Goal: Task Accomplishment & Management: Manage account settings

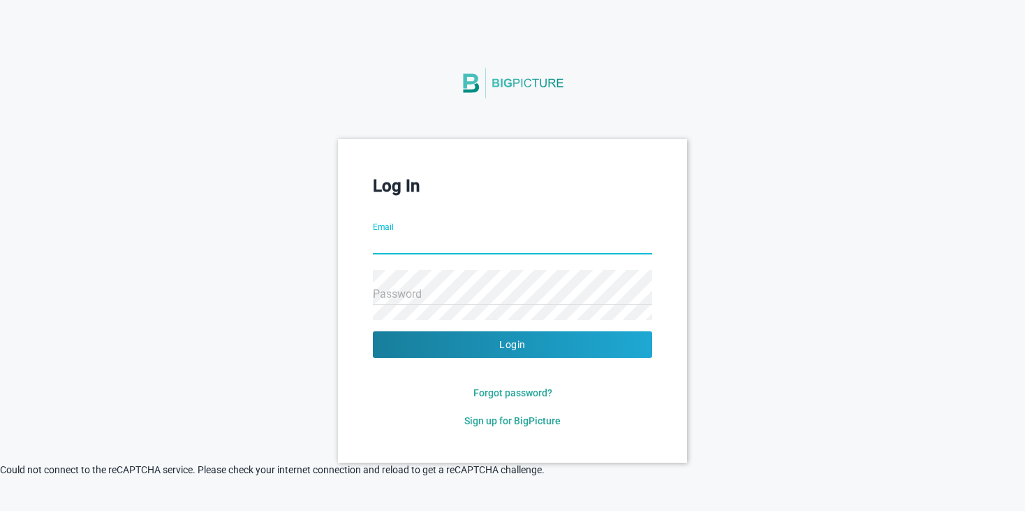
paste input "[EMAIL_ADDRESS][DOMAIN_NAME]"
type input "[EMAIL_ADDRESS][DOMAIN_NAME]"
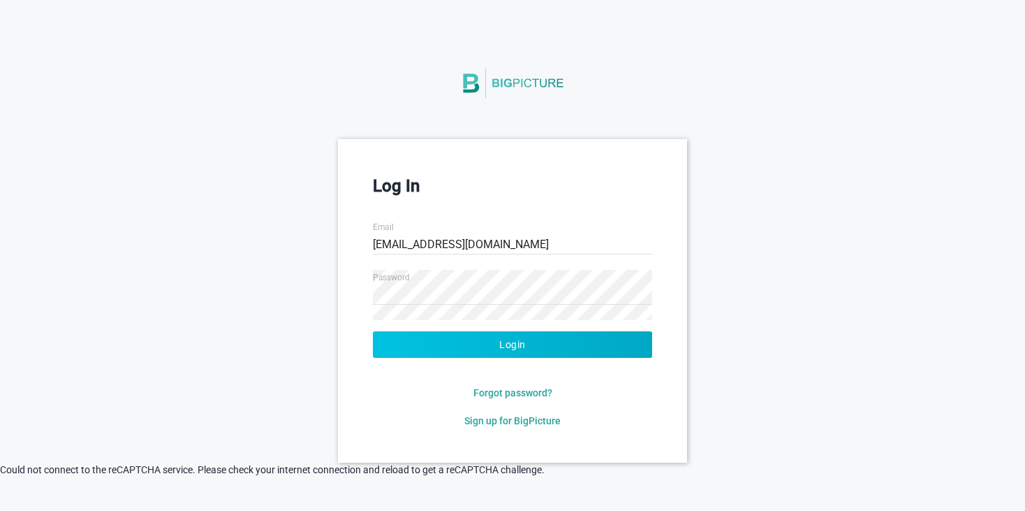
click at [523, 349] on button "Login" at bounding box center [512, 344] width 279 height 27
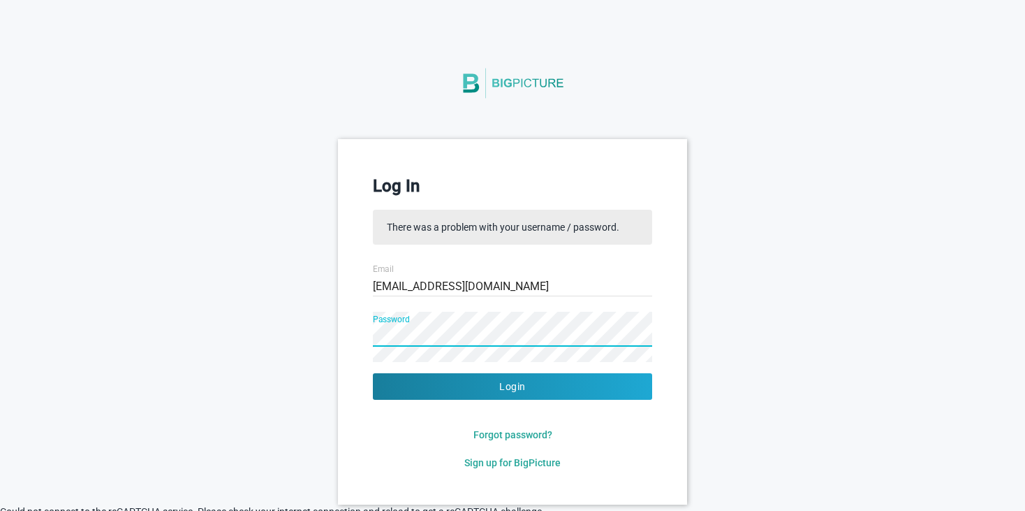
click at [349, 337] on div "Log In There was a problem with your username / password. Email admin@dmsales.c…" at bounding box center [512, 321] width 349 height 365
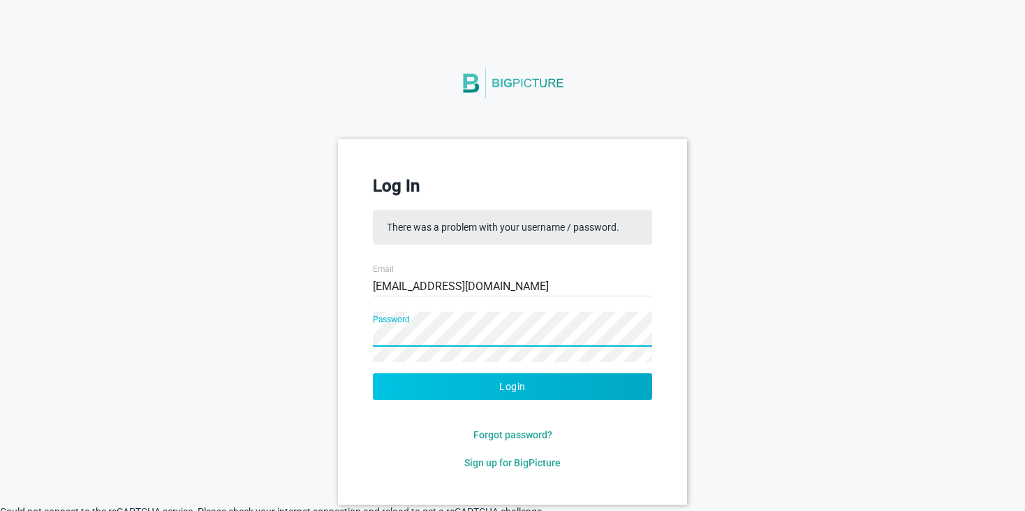
click at [502, 382] on button "Login" at bounding box center [512, 386] width 279 height 27
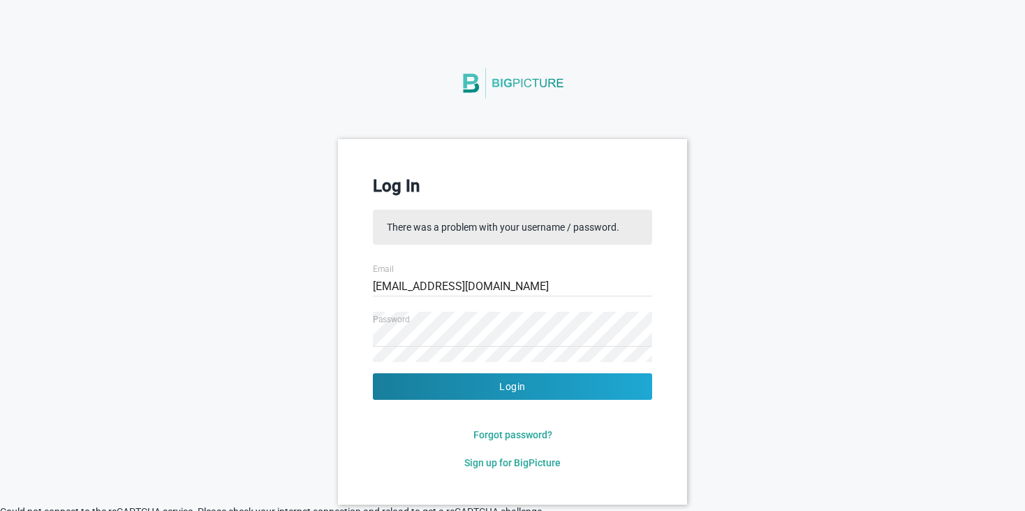
scroll to position [45, 0]
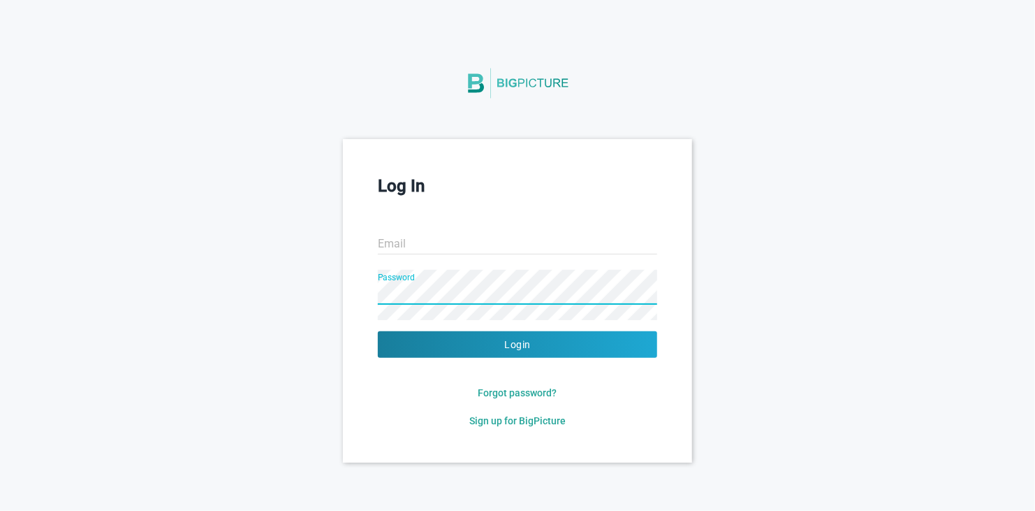
click at [516, 249] on input "Email" at bounding box center [517, 244] width 279 height 50
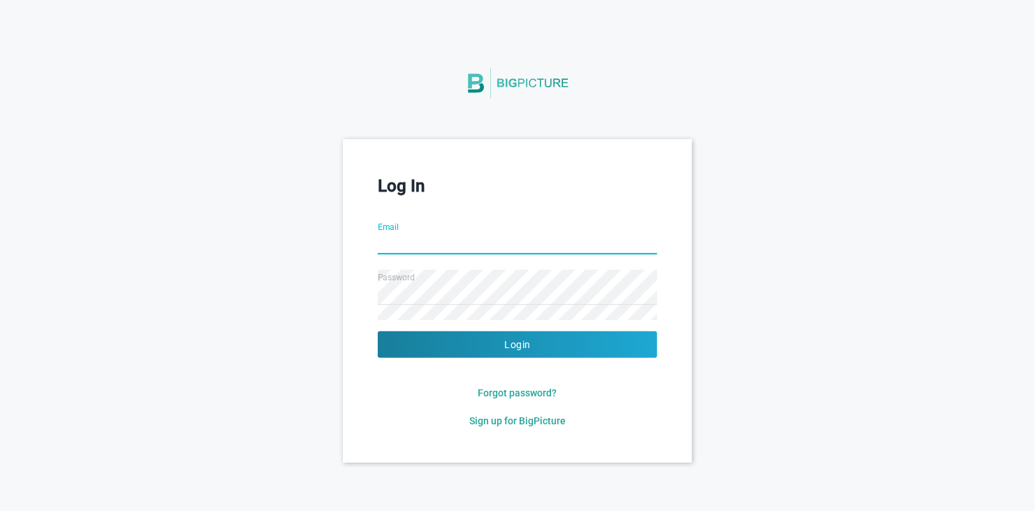
paste input "[EMAIL_ADDRESS][DOMAIN_NAME]"
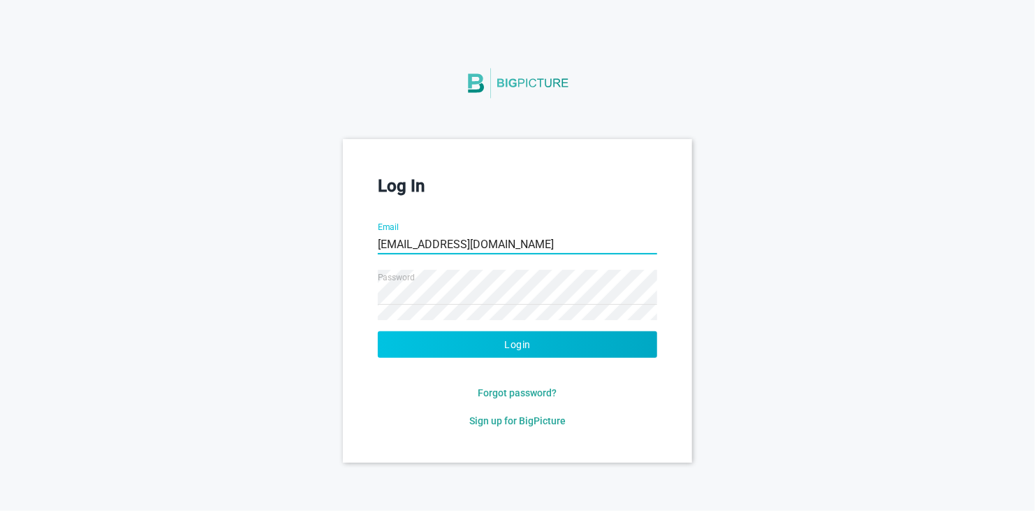
type input "[EMAIL_ADDRESS][DOMAIN_NAME]"
click at [544, 342] on button "Login" at bounding box center [517, 344] width 279 height 27
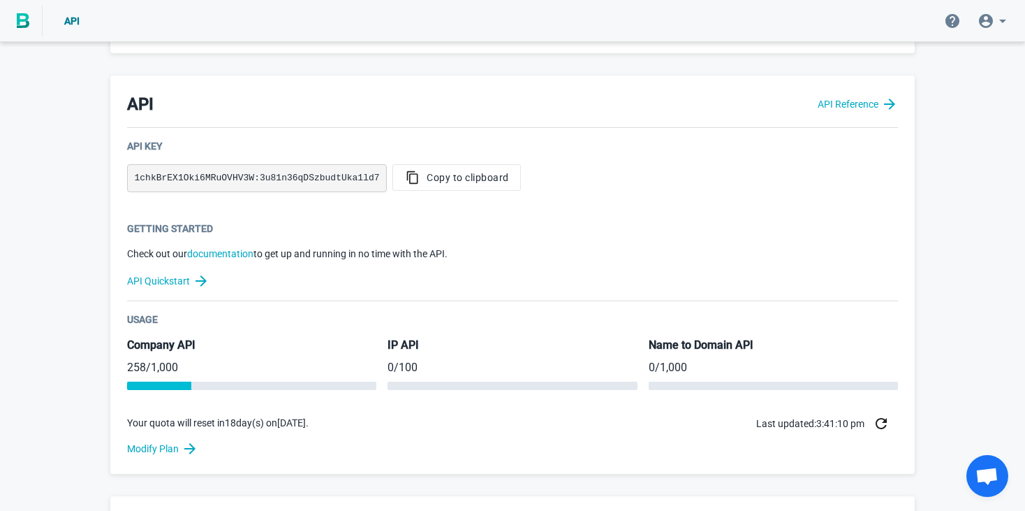
scroll to position [348, 0]
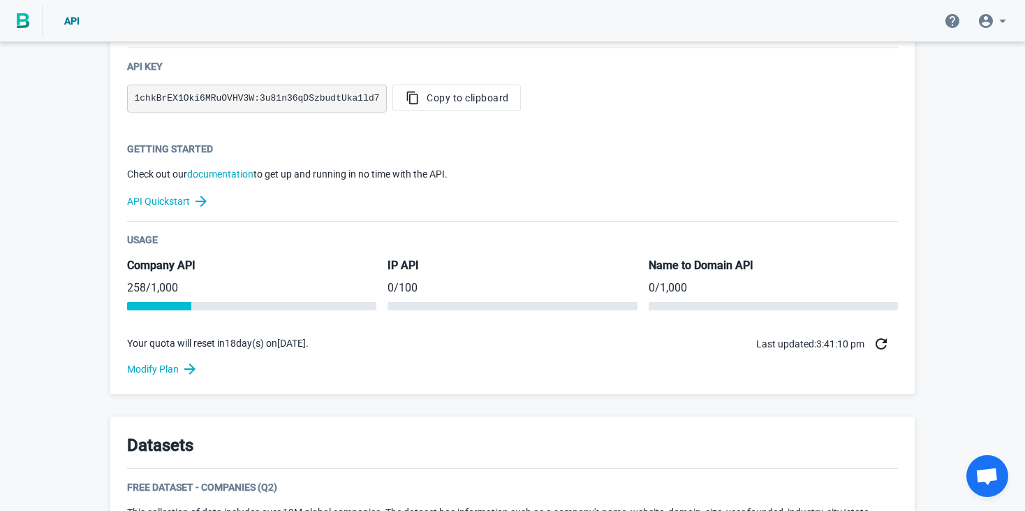
drag, startPoint x: 163, startPoint y: 366, endPoint x: 191, endPoint y: 398, distance: 42.6
click at [191, 398] on div "Welcome to BigPicture! You’re now one of nearly 5,000 companies relying on BigP…" at bounding box center [513, 340] width 838 height 1286
click at [189, 366] on icon at bounding box center [190, 368] width 17 height 17
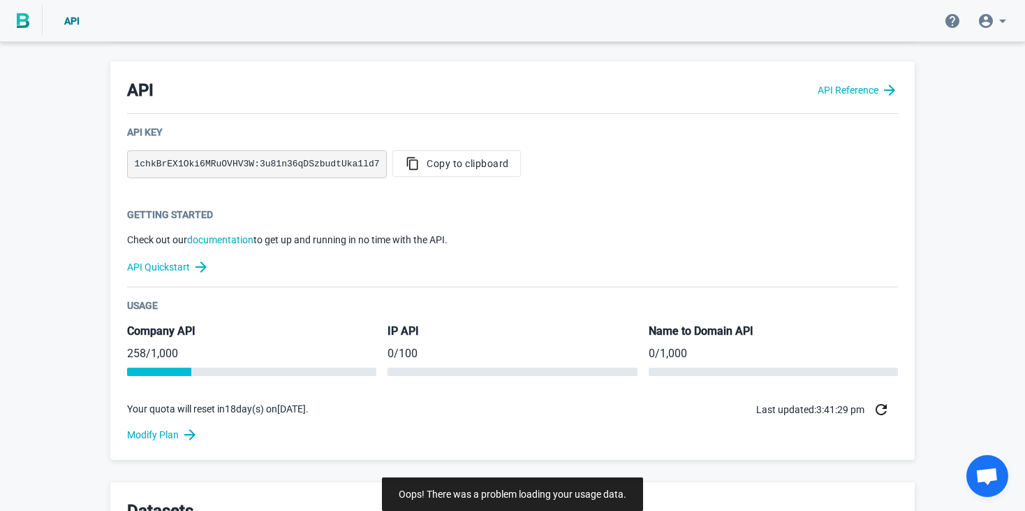
scroll to position [285, 0]
